Goal: Information Seeking & Learning: Understand process/instructions

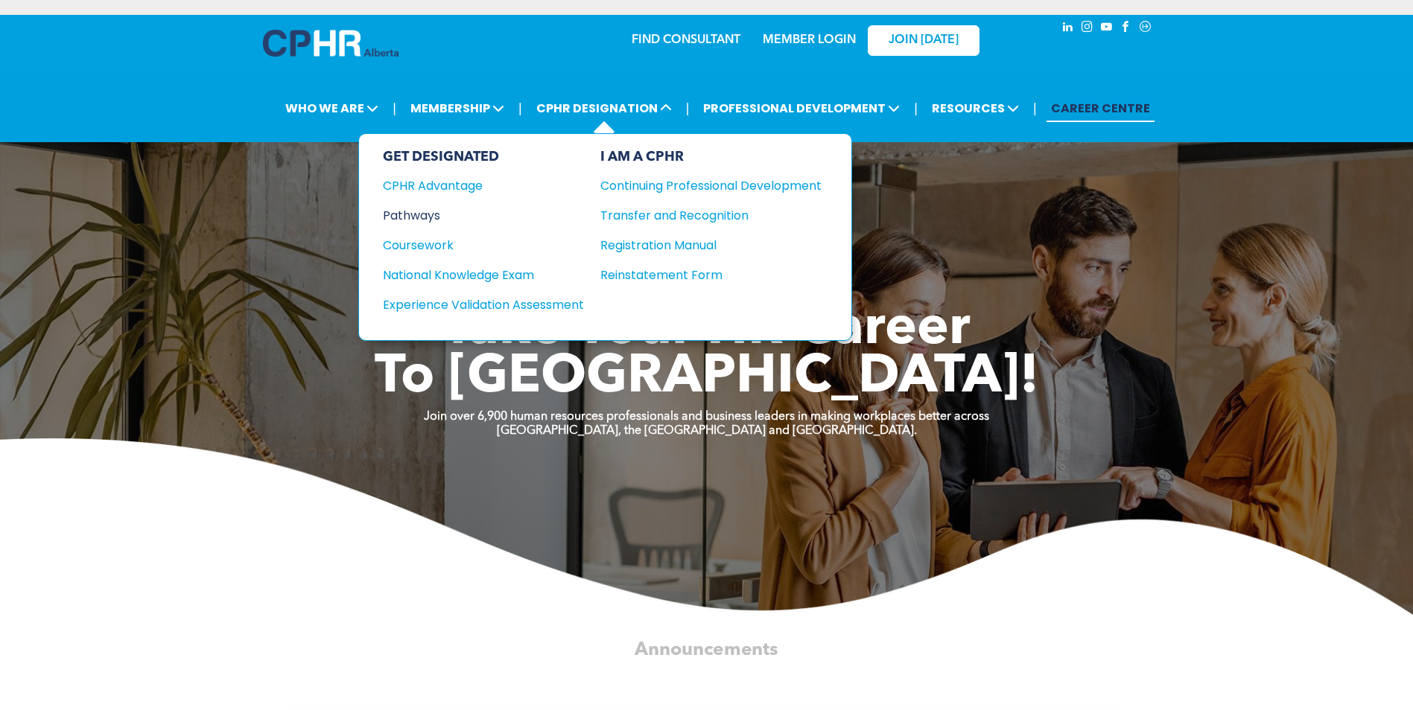
click at [433, 216] on div "Pathways" at bounding box center [473, 215] width 181 height 19
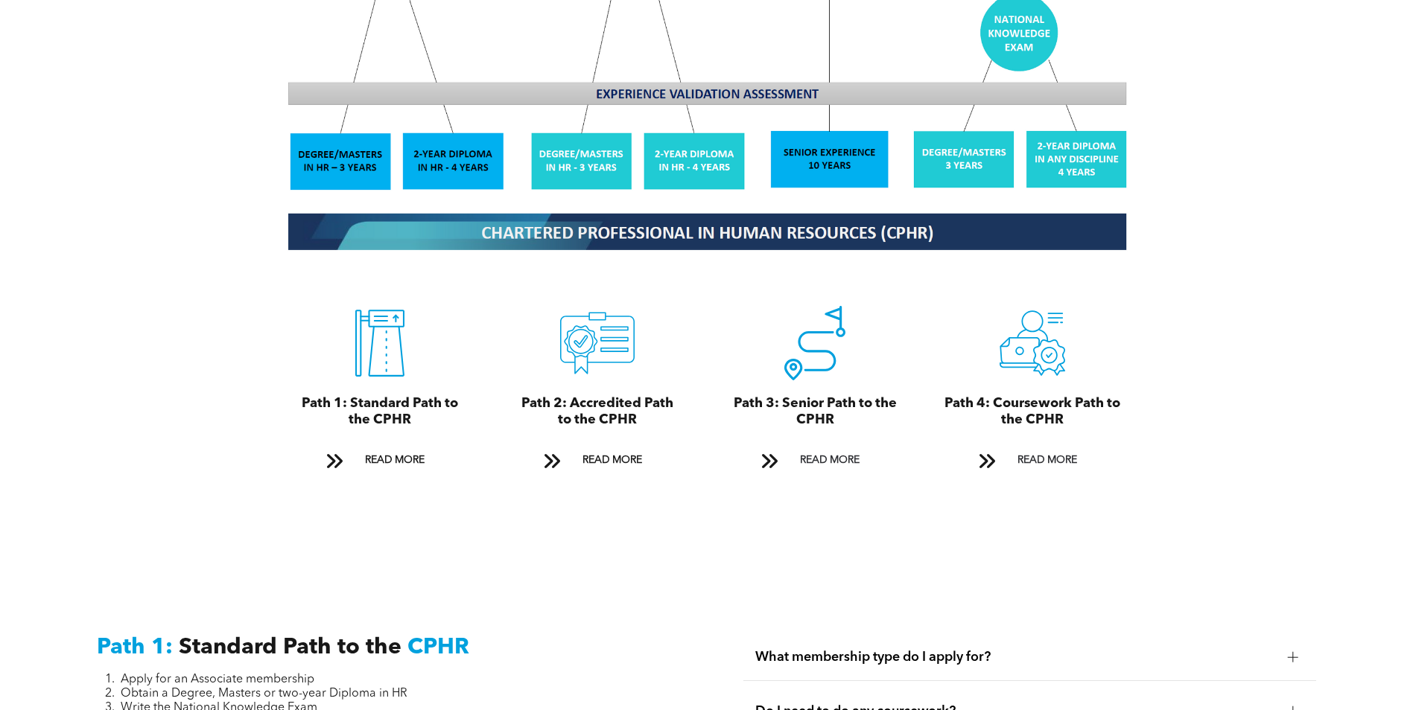
scroll to position [1547, 0]
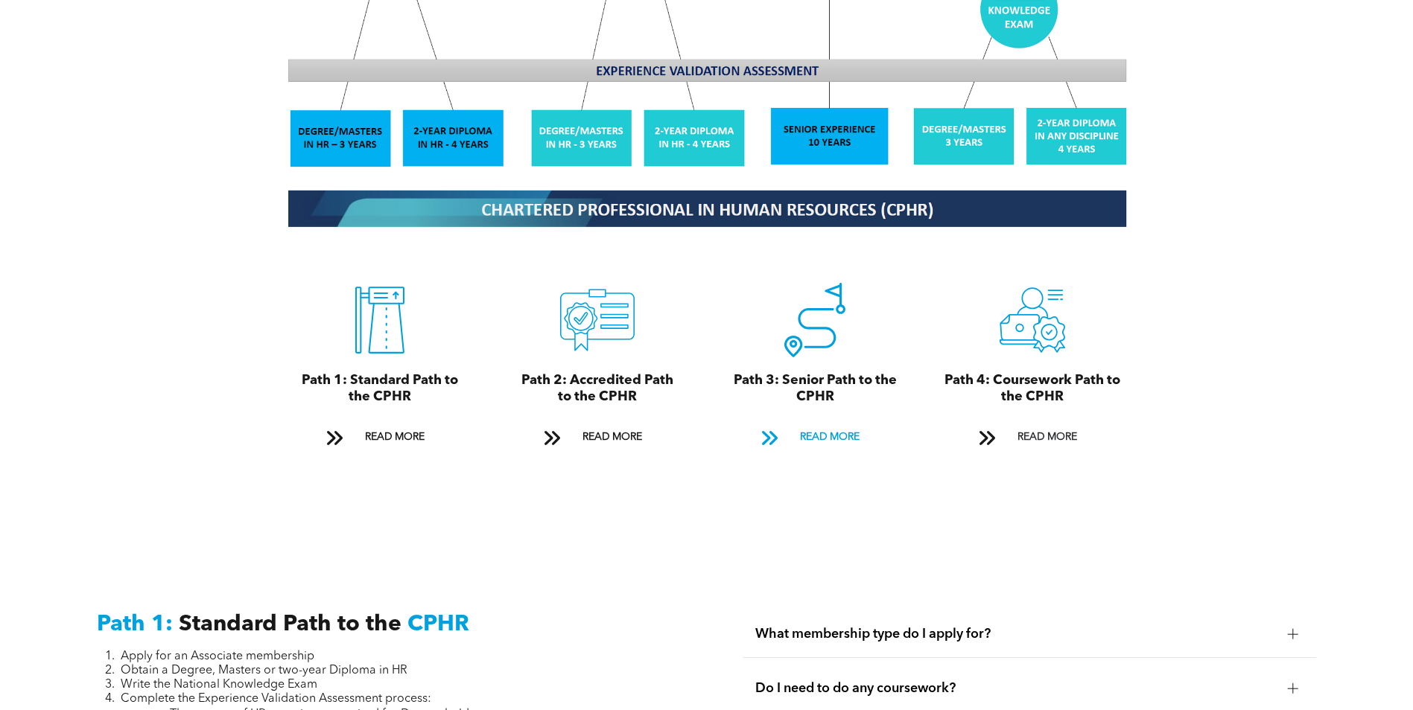
click at [816, 424] on span "READ MORE" at bounding box center [830, 438] width 70 height 28
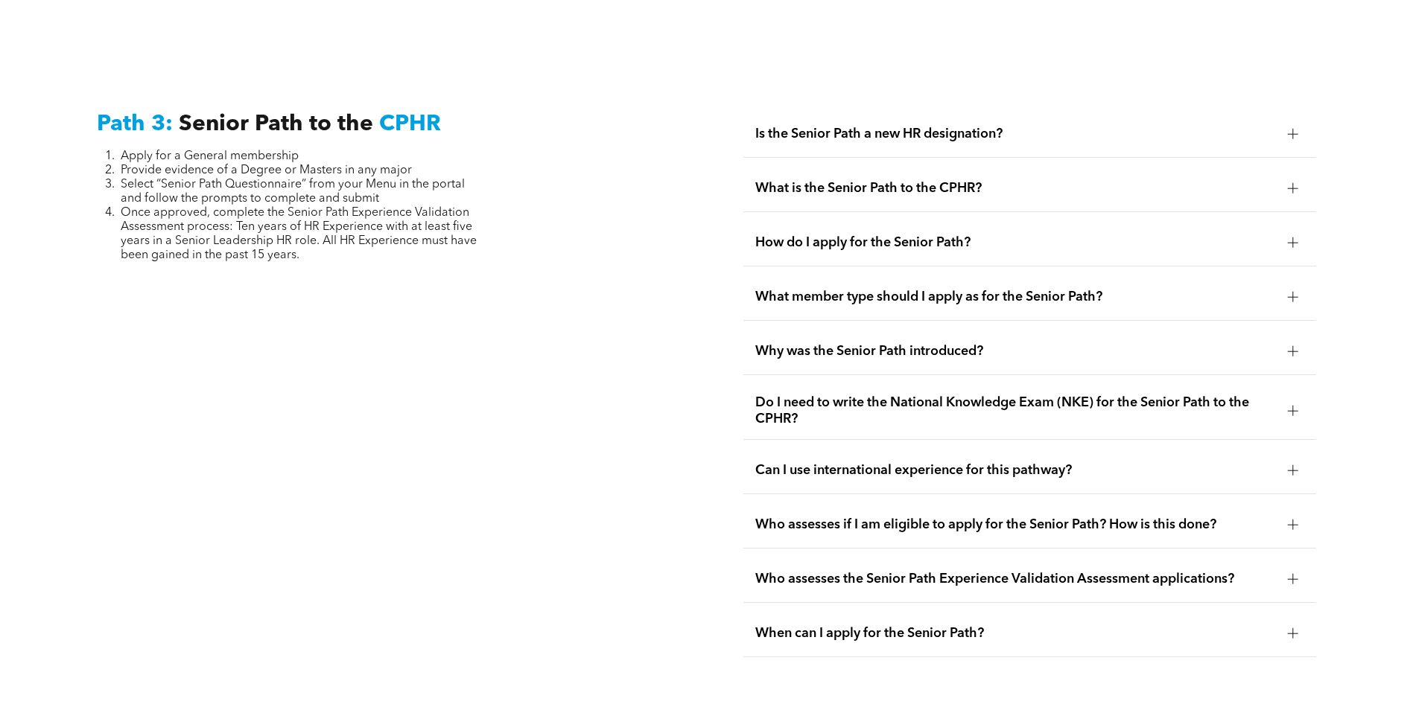
scroll to position [3739, 0]
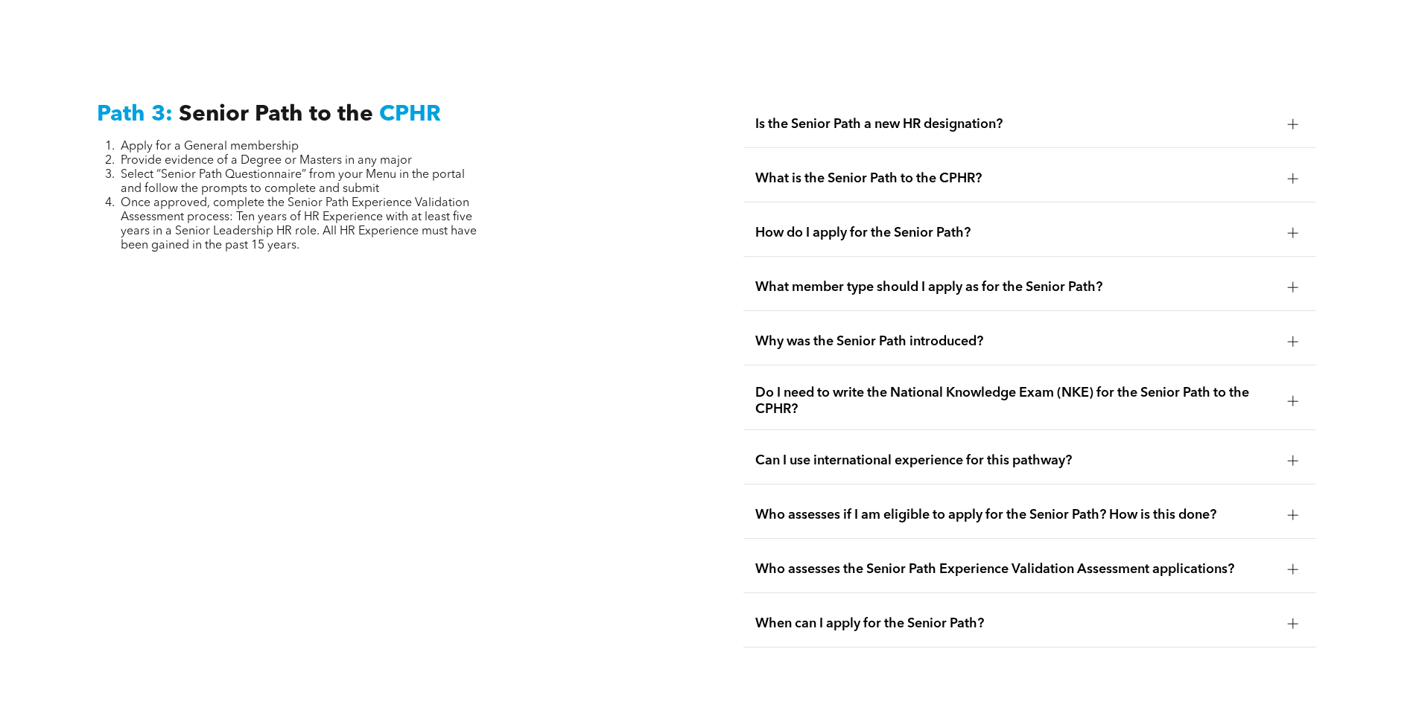
click at [1288, 124] on div at bounding box center [1293, 124] width 10 height 1
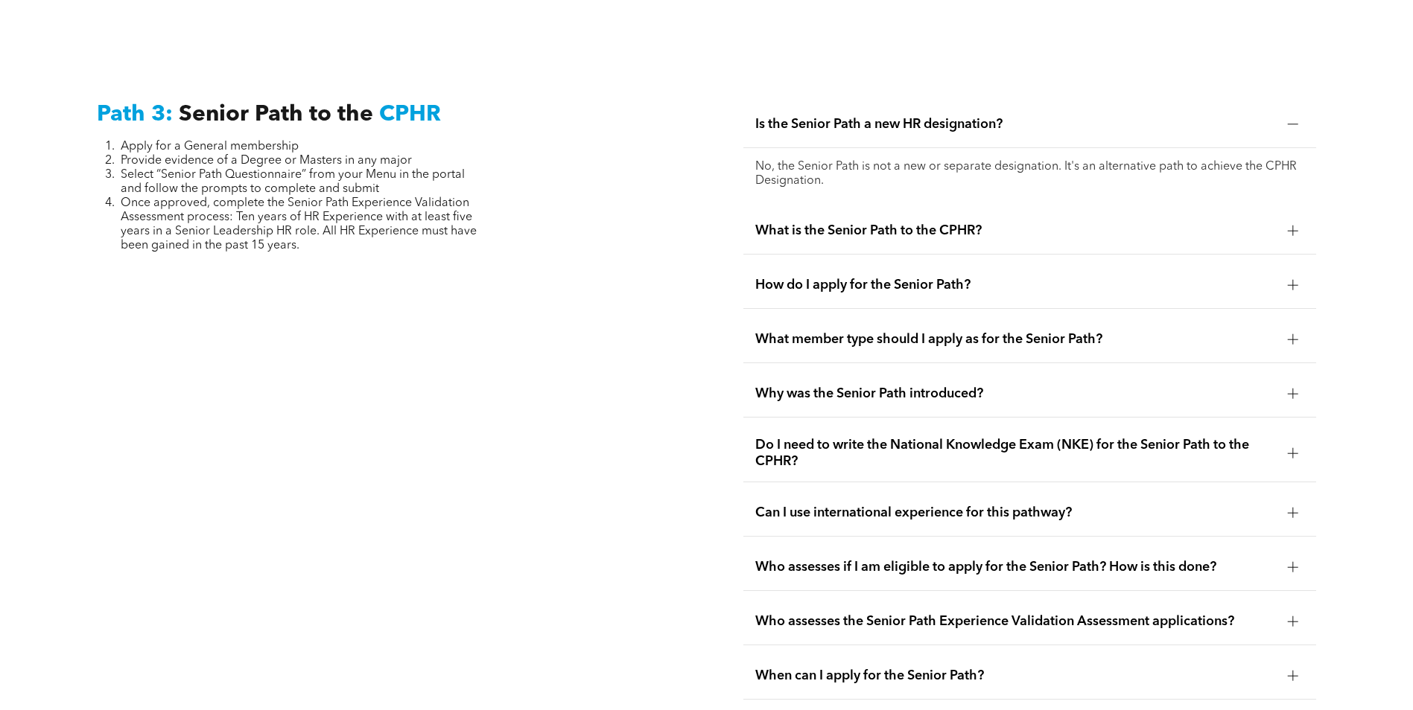
click at [1291, 220] on div at bounding box center [1293, 231] width 22 height 22
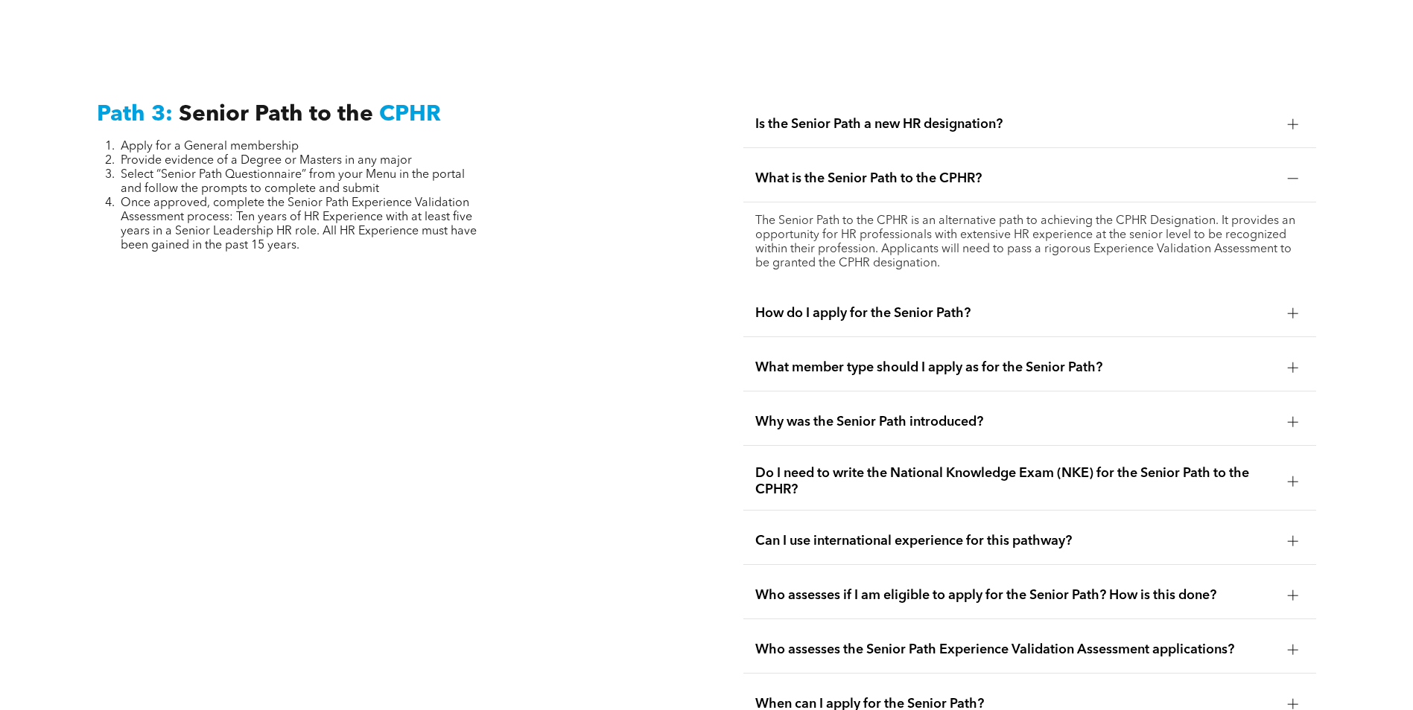
click at [1296, 308] on div at bounding box center [1293, 313] width 10 height 10
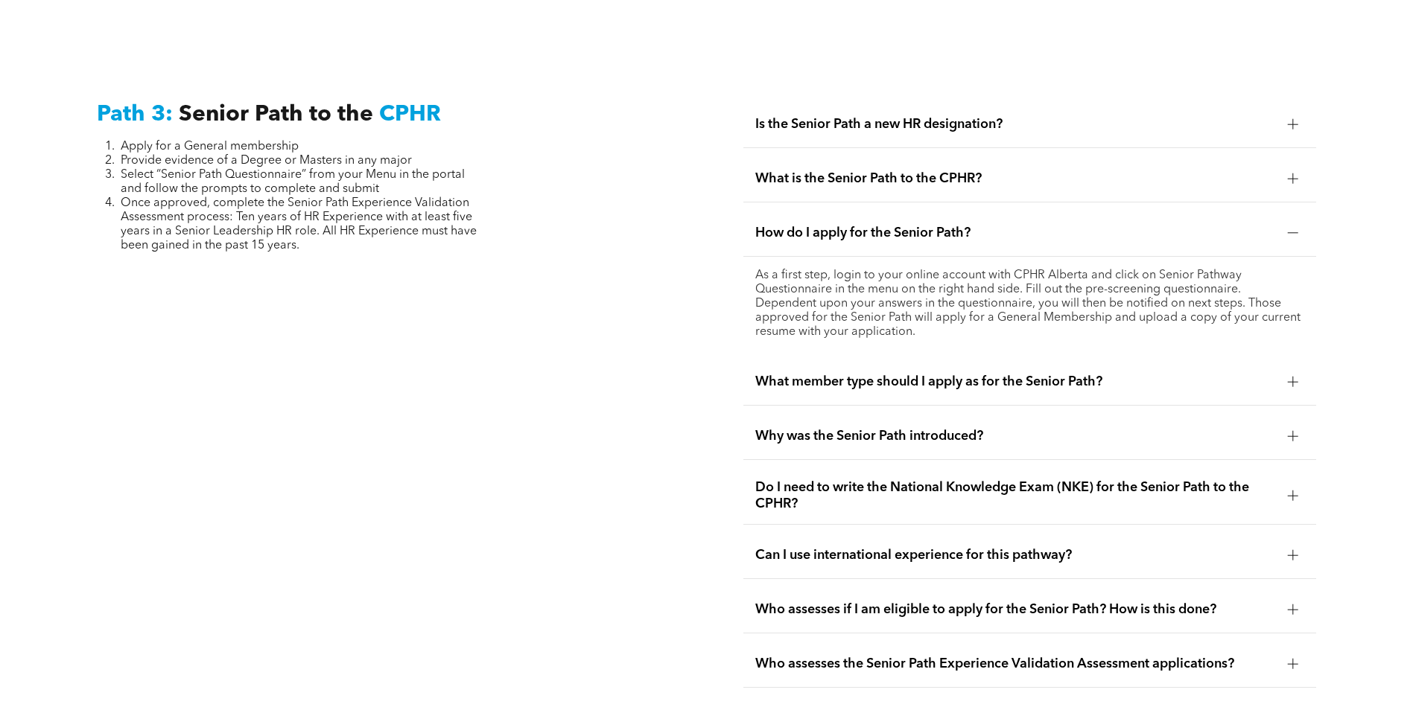
click at [1291, 377] on div at bounding box center [1293, 382] width 10 height 10
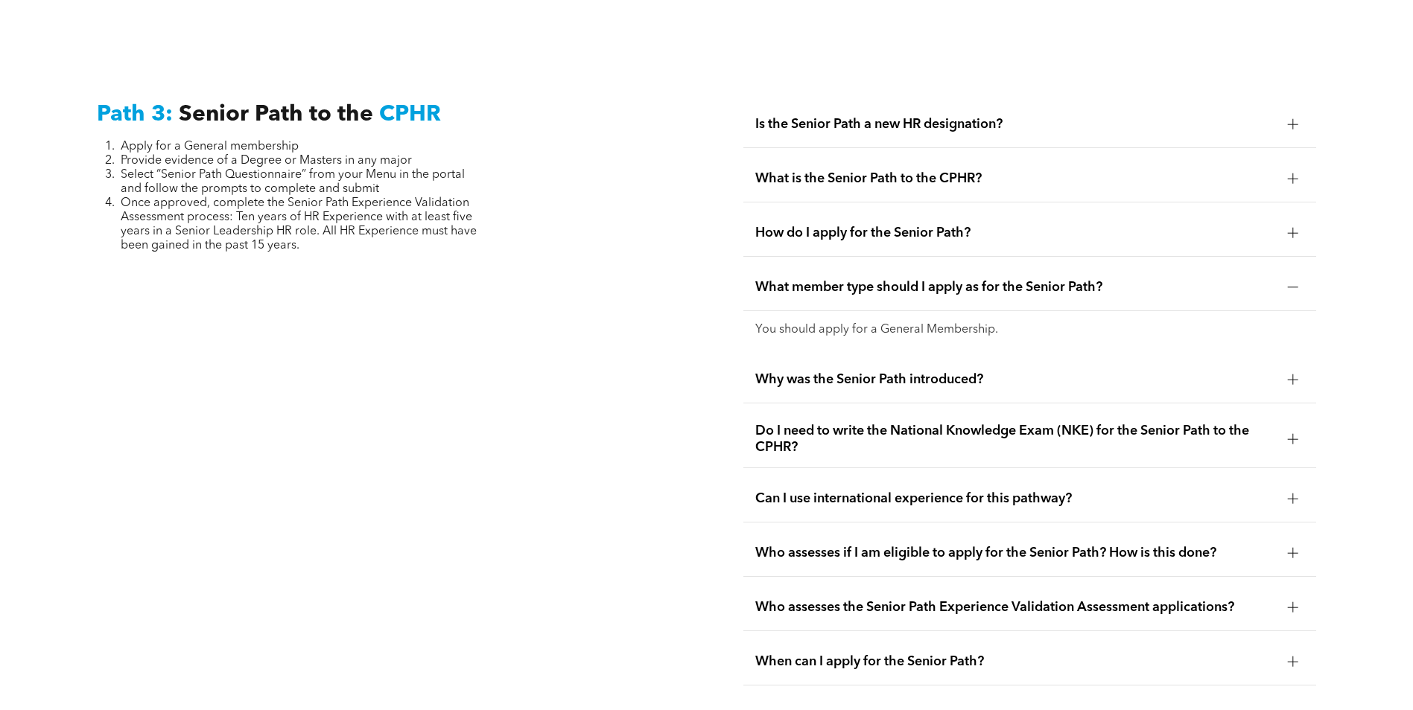
click at [1291, 369] on div at bounding box center [1293, 380] width 22 height 22
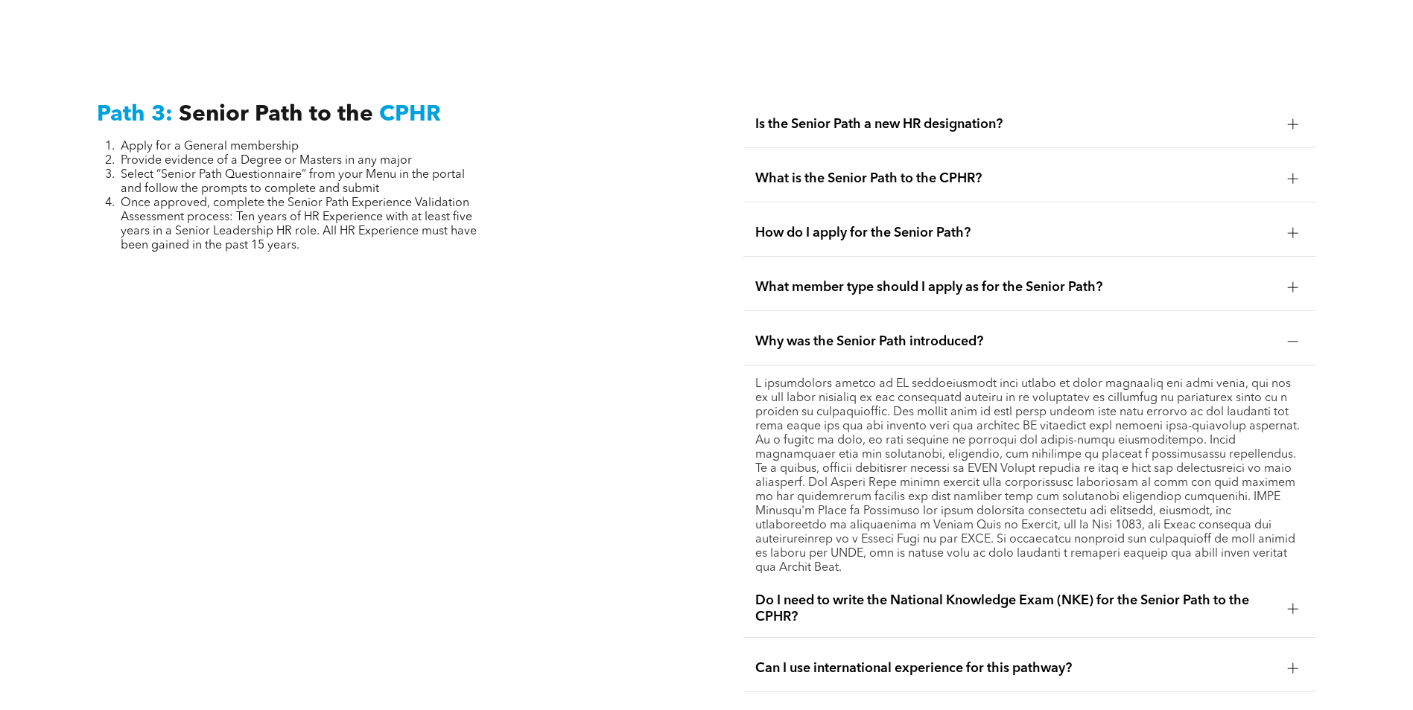
click at [1290, 604] on div at bounding box center [1293, 609] width 10 height 10
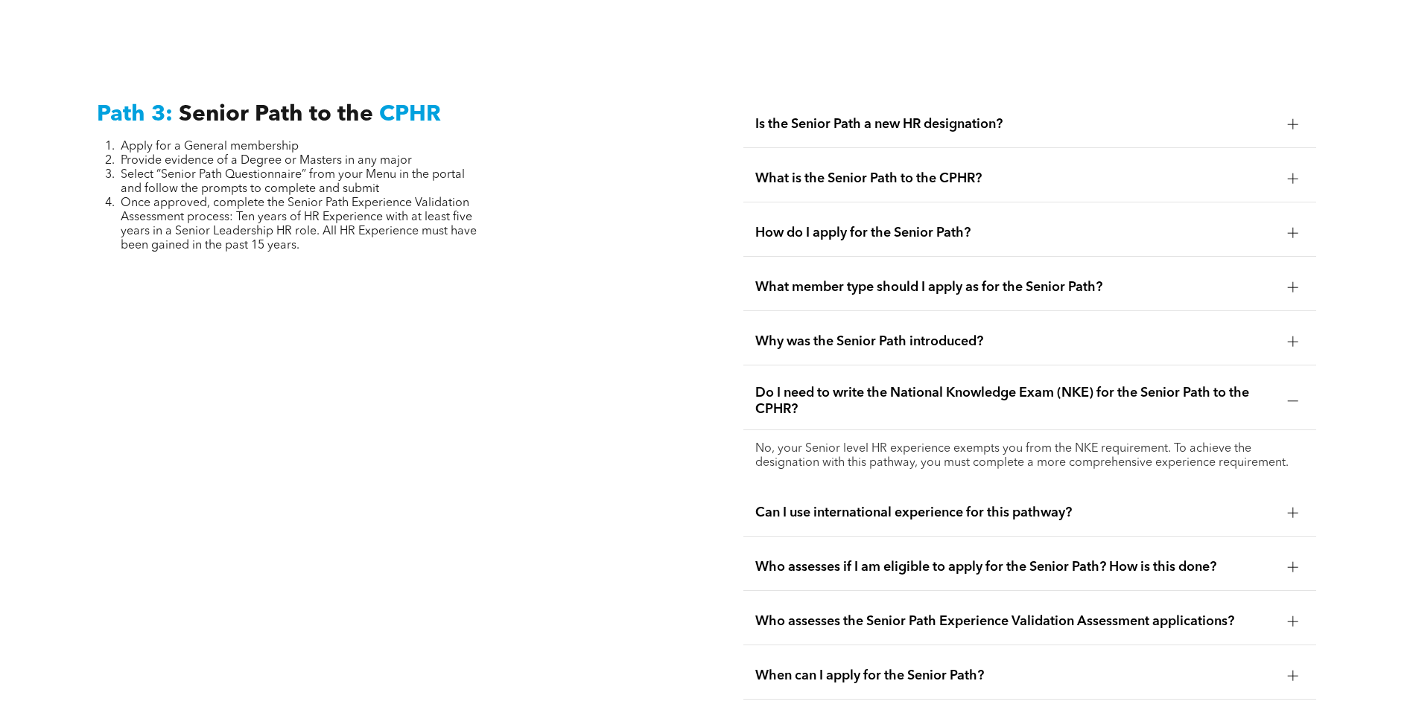
click at [1294, 512] on div at bounding box center [1293, 512] width 10 height 1
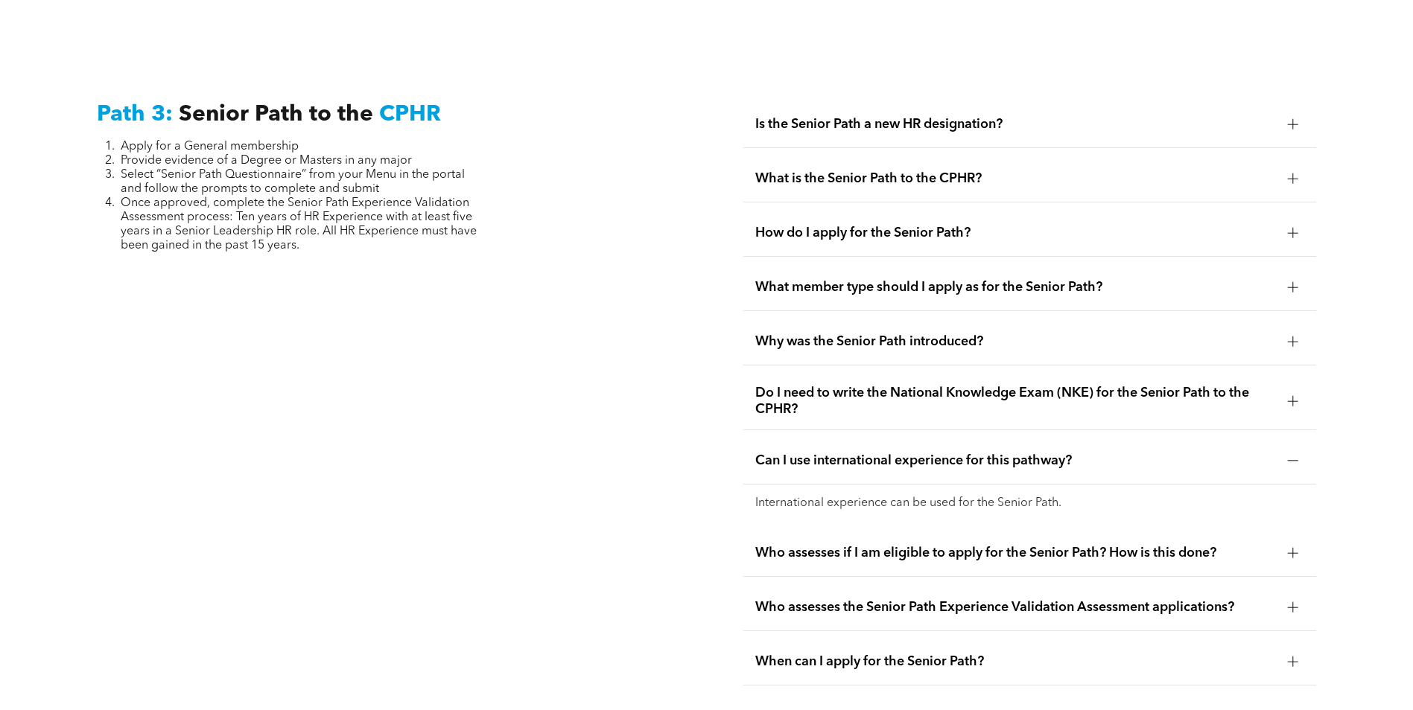
click at [1292, 548] on div at bounding box center [1292, 553] width 1 height 10
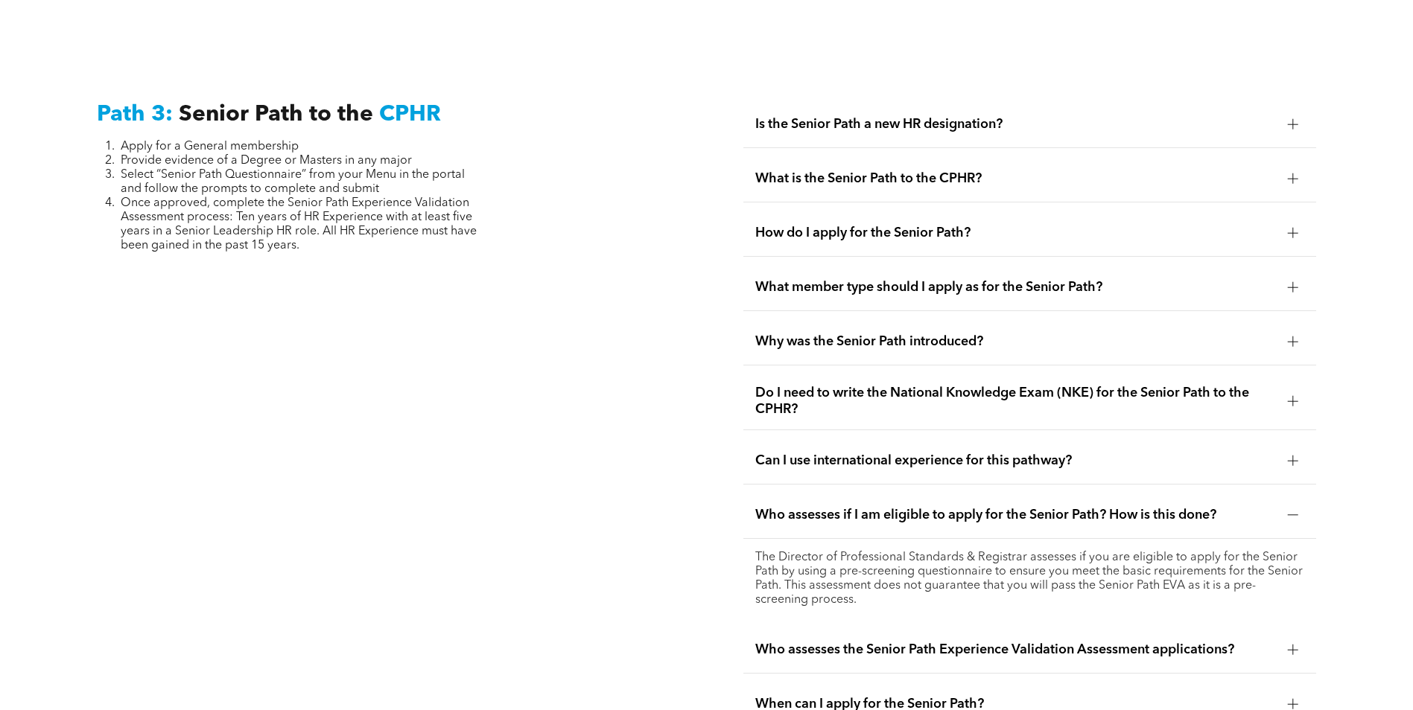
click at [1289, 645] on div at bounding box center [1293, 650] width 10 height 10
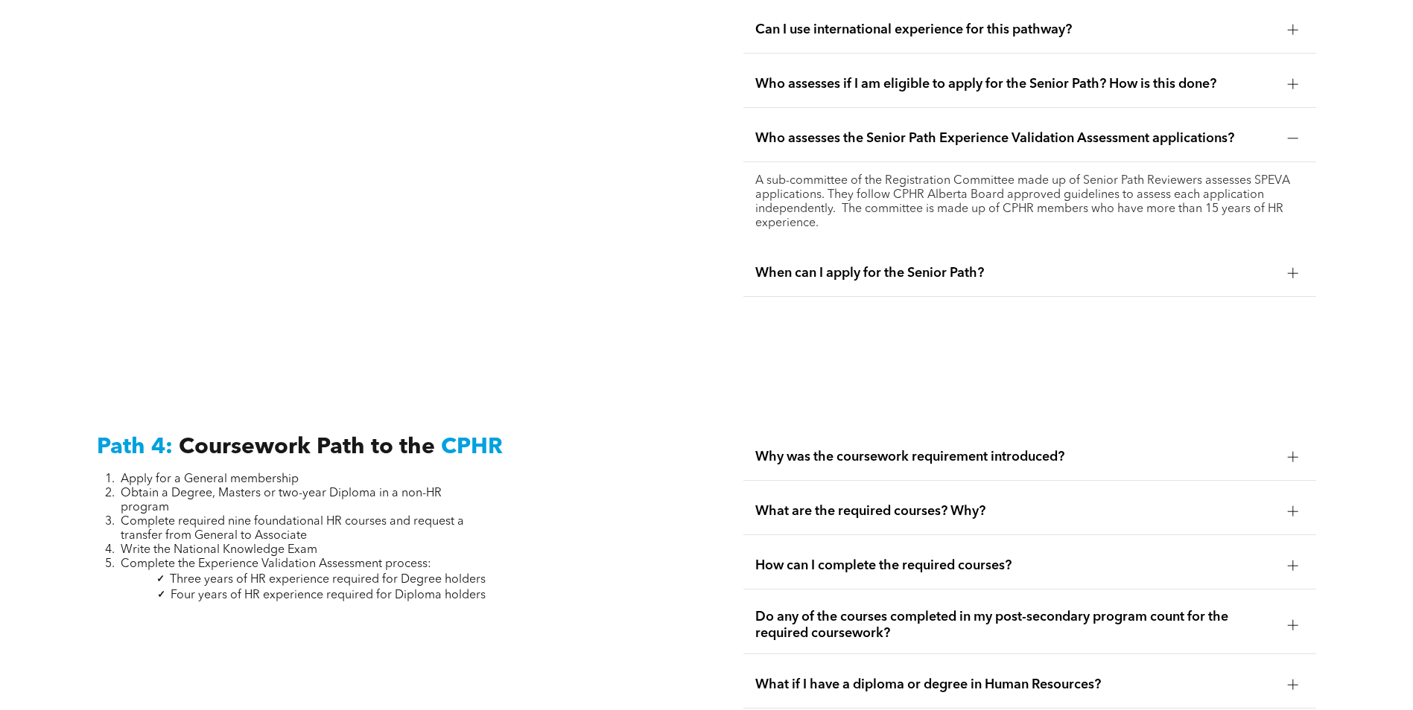
scroll to position [4177, 0]
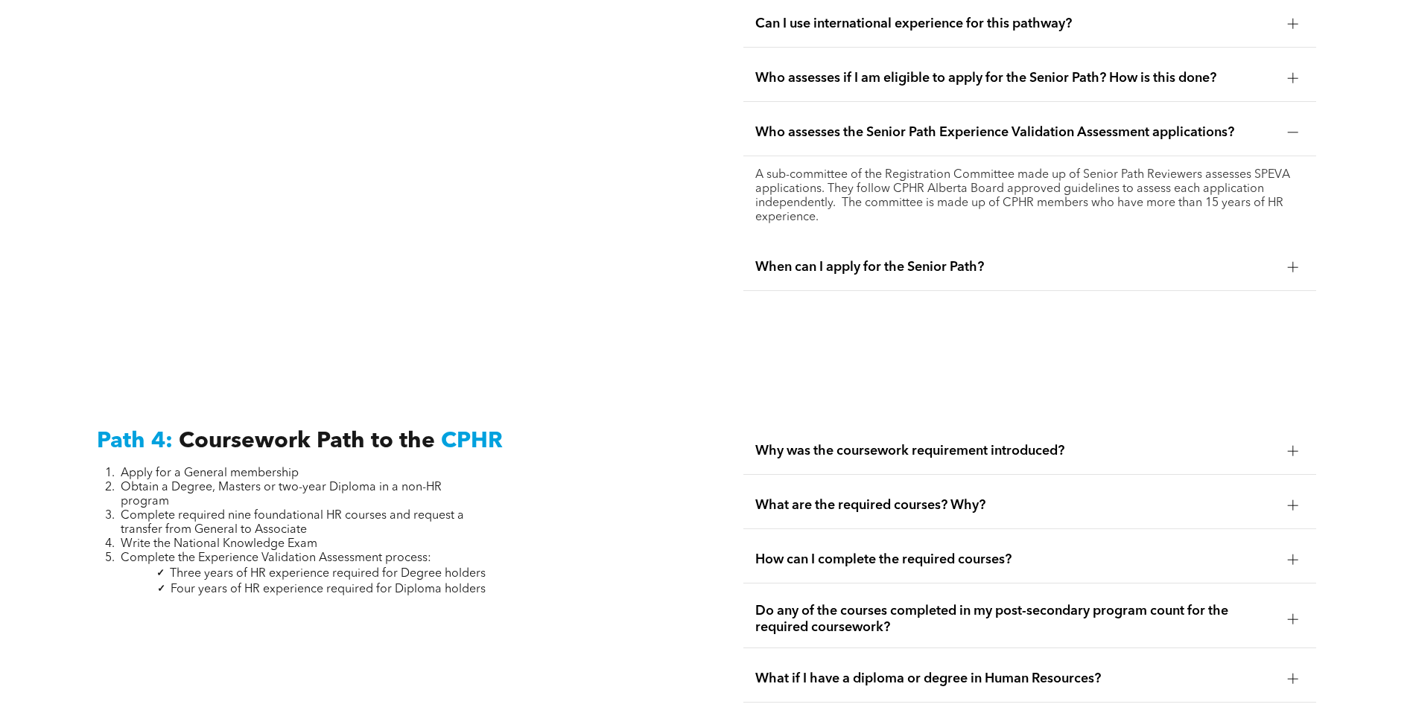
click at [1289, 262] on div at bounding box center [1293, 267] width 10 height 10
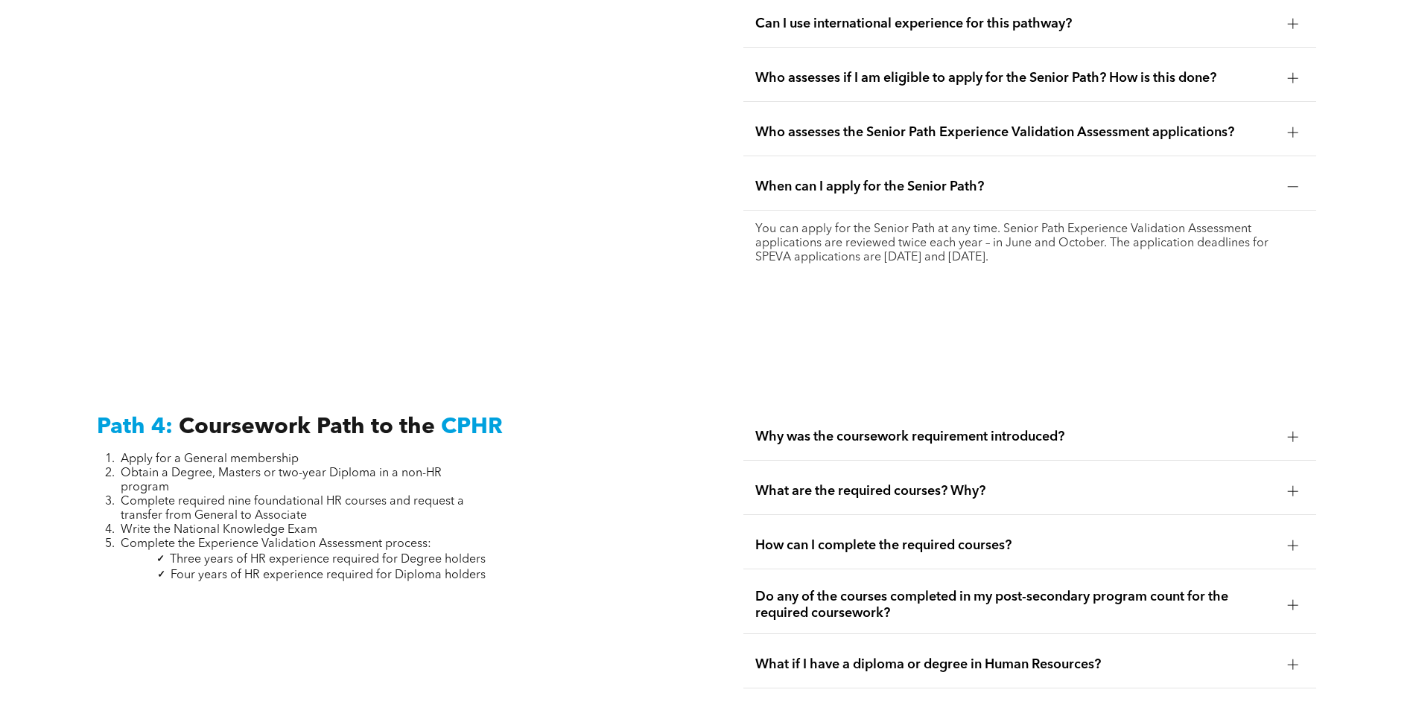
drag, startPoint x: 756, startPoint y: 189, endPoint x: 1054, endPoint y: 233, distance: 301.1
click at [1054, 233] on div "You can apply for the Senior Path at any time. Senior Path Experience Validatio…" at bounding box center [1029, 244] width 573 height 66
copy p "You can apply for the Senior Path at any time. Senior Path Experience Validatio…"
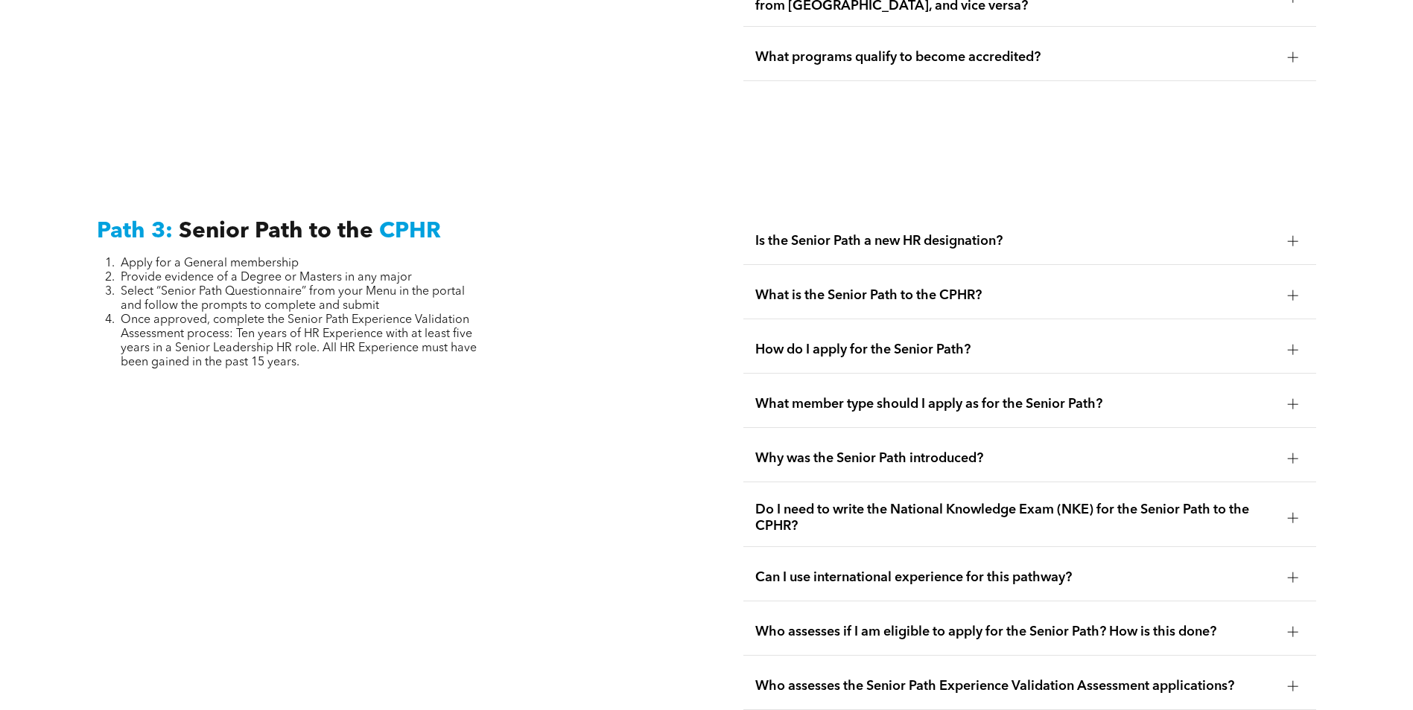
scroll to position [3611, 0]
